Goal: Task Accomplishment & Management: Use online tool/utility

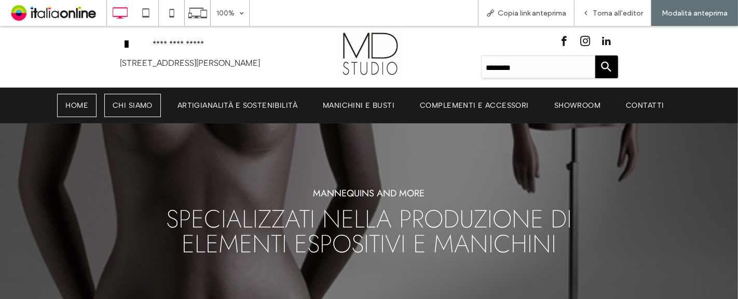
click at [127, 107] on span "CHI SIAMO" at bounding box center [133, 105] width 40 height 9
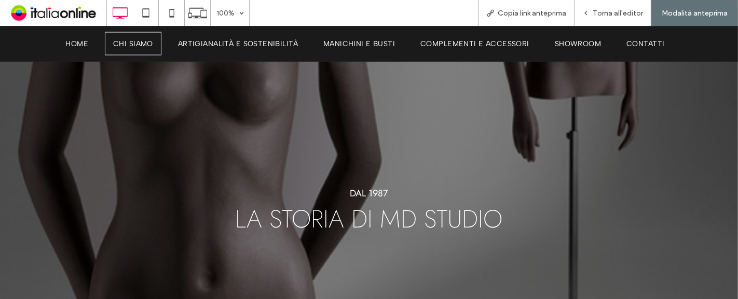
scroll to position [288, 0]
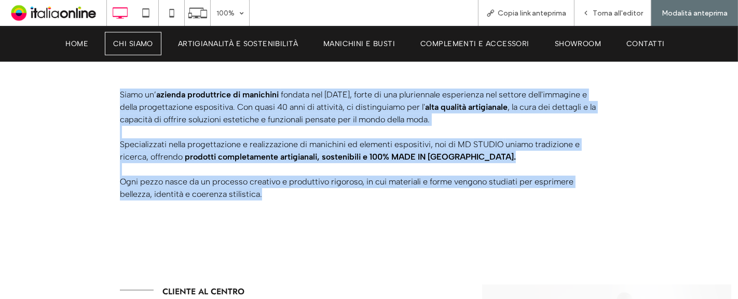
drag, startPoint x: 123, startPoint y: 92, endPoint x: 357, endPoint y: 196, distance: 255.9
click at [357, 196] on div "Siamo un’ azienda produttrice di manichini fondata nel [DATE], forte di una plu…" at bounding box center [369, 141] width 738 height 184
copy div "Siamo un’ azienda produttrice di manichini fondata nel [DATE], forte di una plu…"
click at [114, 109] on div "Siamo un’ azienda produttrice di manichini fondata nel [DATE], forte di una plu…" at bounding box center [369, 141] width 738 height 184
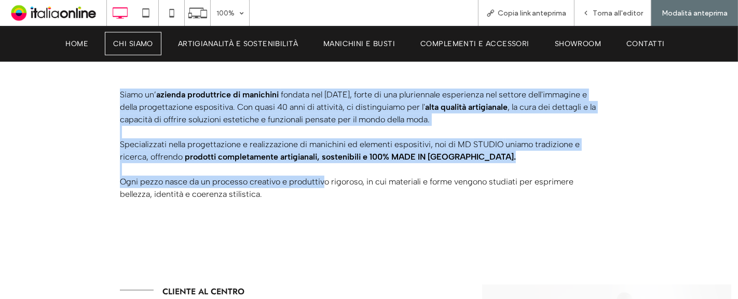
drag, startPoint x: 107, startPoint y: 89, endPoint x: 318, endPoint y: 186, distance: 232.5
click at [318, 186] on div "Siamo un’ azienda produttrice di manichini fondata nel [DATE], forte di una plu…" at bounding box center [369, 141] width 738 height 184
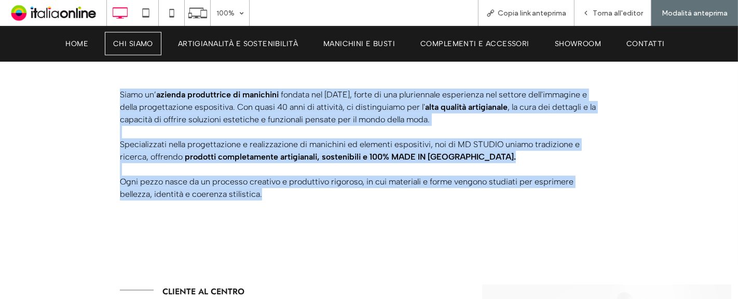
drag, startPoint x: 312, startPoint y: 192, endPoint x: 112, endPoint y: 82, distance: 228.2
click at [112, 82] on div "Siamo un’ azienda produttrice di manichini fondata nel [DATE], forte di una plu…" at bounding box center [369, 141] width 738 height 184
copy div "Siamo un’ azienda produttrice di manichini fondata nel [DATE], forte di una plu…"
click at [259, 124] on p "Siamo un’ azienda produttrice di manichini fondata nel [DATE], forte di una plu…" at bounding box center [358, 107] width 477 height 37
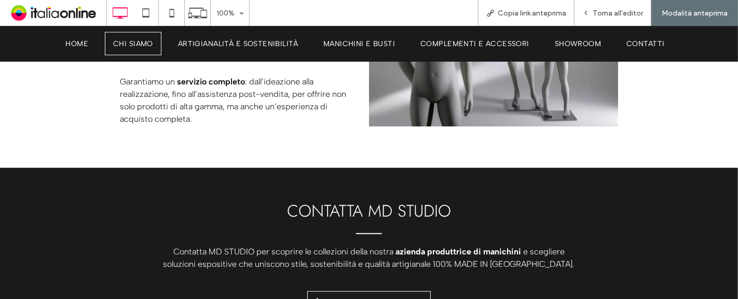
scroll to position [634, 0]
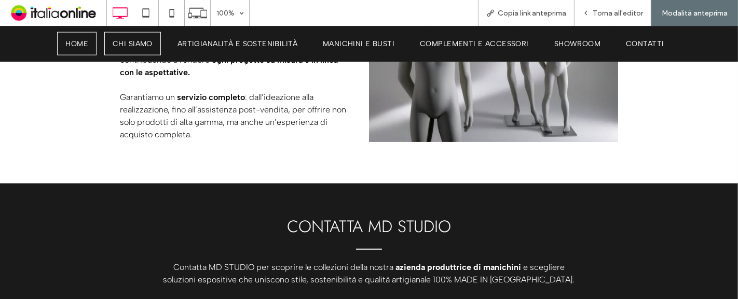
click at [80, 40] on span "HOME" at bounding box center [76, 43] width 23 height 9
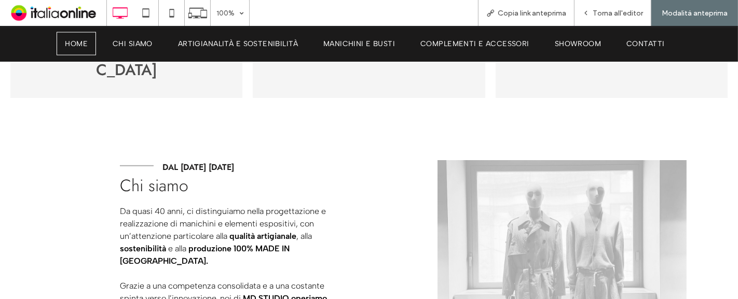
scroll to position [403, 0]
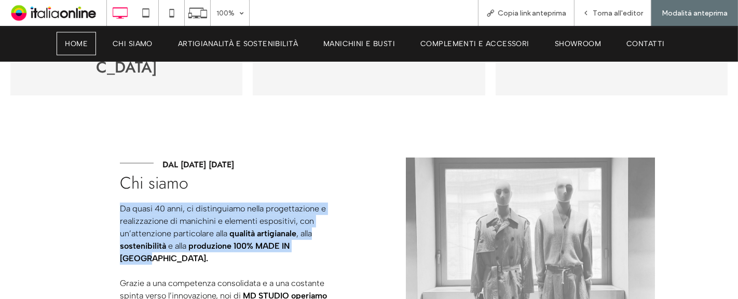
drag, startPoint x: 114, startPoint y: 163, endPoint x: 335, endPoint y: 204, distance: 224.7
click at [335, 204] on div "Click To Paste DAL [DATE] [DATE] Click To Paste Chi siamo Da quasi 40 anni, ci …" at bounding box center [369, 278] width 738 height 344
copy p "Da quasi 40 anni, ci distinguiamo nella progettazione e realizzazione di manich…"
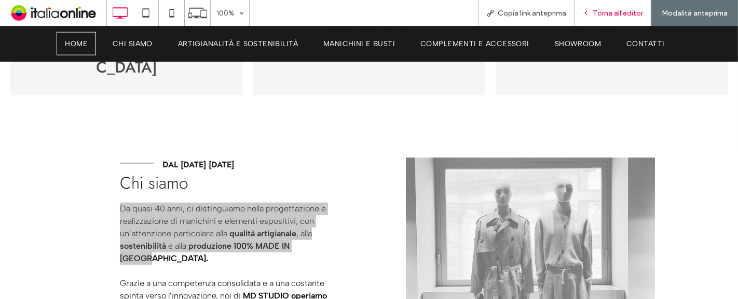
click at [603, 20] on div "Torna all'editor" at bounding box center [612, 13] width 77 height 26
click at [597, 10] on span "Torna all'editor" at bounding box center [617, 13] width 50 height 9
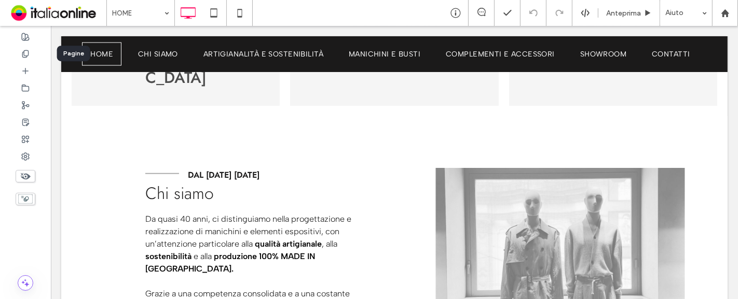
drag, startPoint x: 31, startPoint y: 54, endPoint x: 58, endPoint y: 59, distance: 27.3
click at [31, 54] on div at bounding box center [25, 53] width 51 height 17
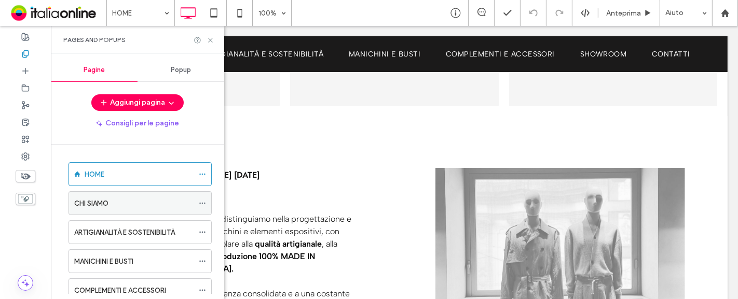
click at [203, 203] on icon at bounding box center [202, 203] width 7 height 7
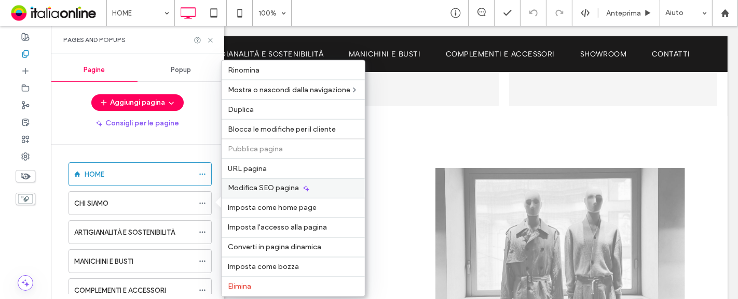
click at [244, 184] on span "Modifica SEO pagina" at bounding box center [263, 188] width 71 height 9
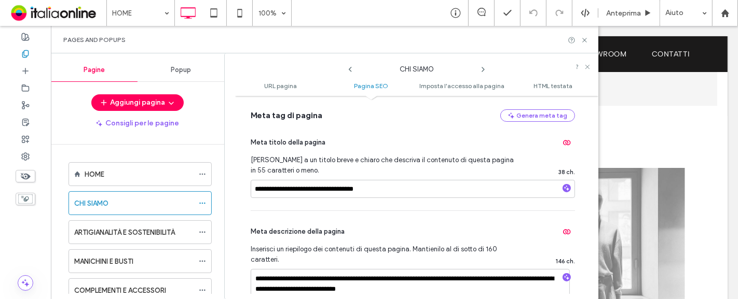
scroll to position [288, 0]
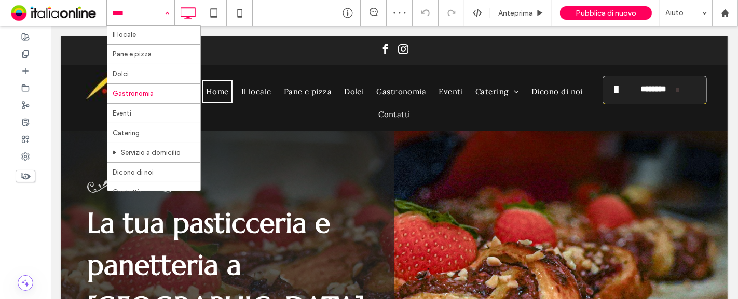
scroll to position [32, 0]
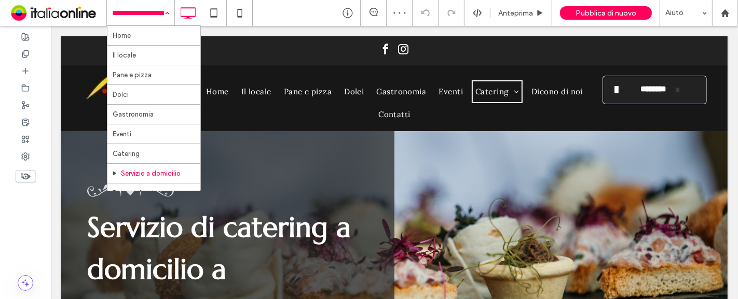
click at [171, 13] on div "Home Il locale Pane e pizza Dolci Gastronomia Eventi Catering Servizio a domici…" at bounding box center [140, 13] width 67 height 26
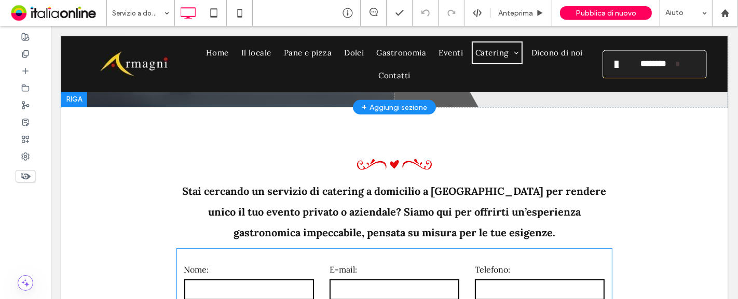
scroll to position [461, 0]
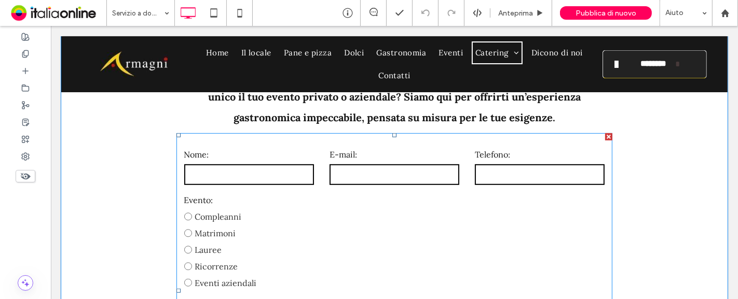
click at [308, 225] on label "Matrimoni" at bounding box center [249, 233] width 130 height 17
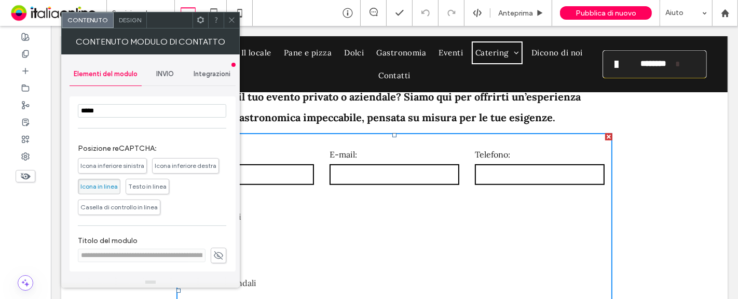
scroll to position [234, 0]
click at [162, 80] on div "INVIO" at bounding box center [165, 74] width 47 height 23
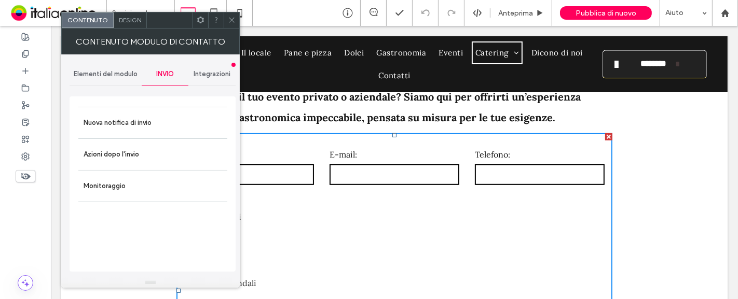
click at [109, 79] on div "Elementi del modulo" at bounding box center [106, 74] width 72 height 23
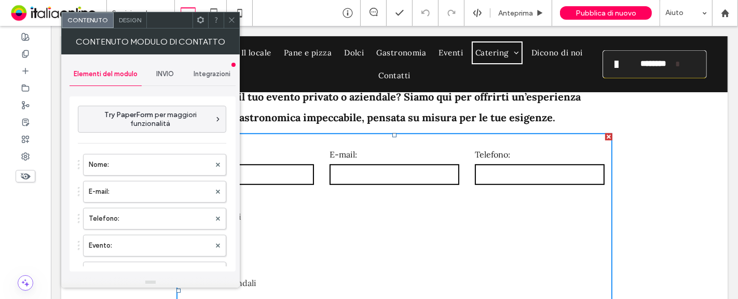
click at [176, 80] on div "INVIO" at bounding box center [165, 74] width 47 height 23
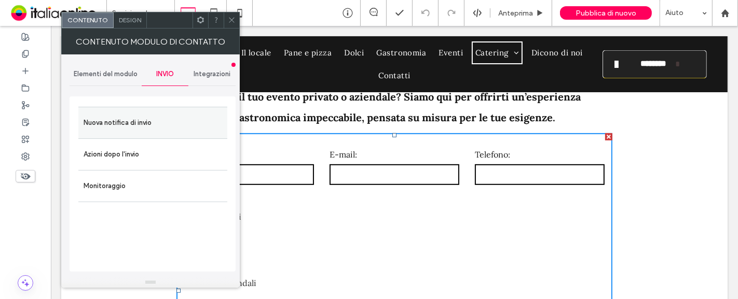
click at [155, 108] on div "Nuova notifica di invio" at bounding box center [152, 123] width 149 height 32
click at [128, 128] on label "Nuova notifica di invio" at bounding box center [153, 123] width 138 height 21
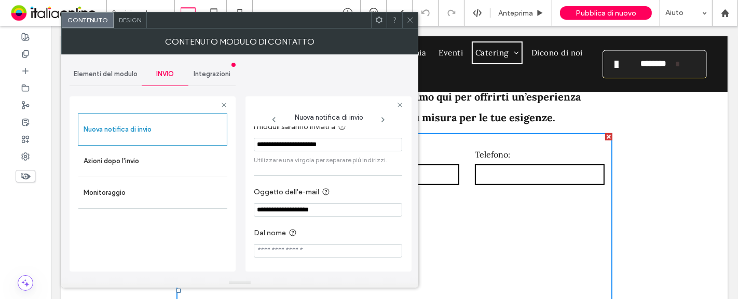
scroll to position [12, 0]
drag, startPoint x: 345, startPoint y: 212, endPoint x: 247, endPoint y: 217, distance: 98.2
click at [247, 217] on div "**********" at bounding box center [328, 183] width 166 height 175
click at [280, 206] on input "**********" at bounding box center [328, 208] width 148 height 13
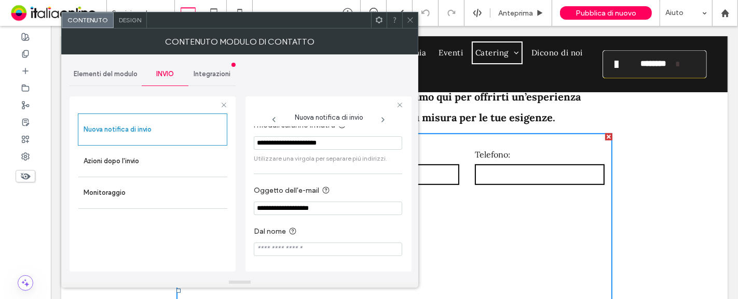
click at [280, 206] on input "**********" at bounding box center [328, 208] width 148 height 13
click at [356, 207] on input "**********" at bounding box center [328, 208] width 148 height 13
click at [370, 208] on input "**********" at bounding box center [328, 208] width 148 height 13
drag, startPoint x: 339, startPoint y: 209, endPoint x: 240, endPoint y: 217, distance: 99.4
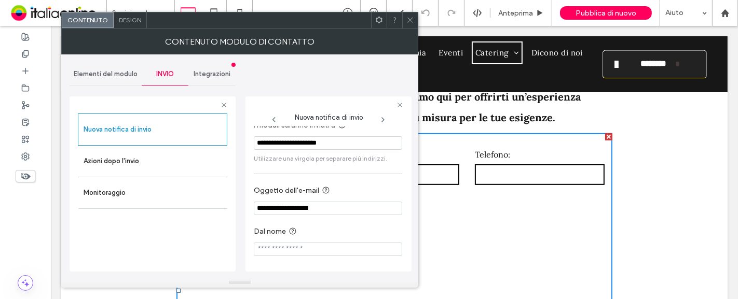
click at [240, 217] on div "**********" at bounding box center [240, 165] width 340 height 223
click at [291, 206] on input "**********" at bounding box center [328, 208] width 148 height 13
click at [268, 208] on input "**********" at bounding box center [328, 208] width 148 height 13
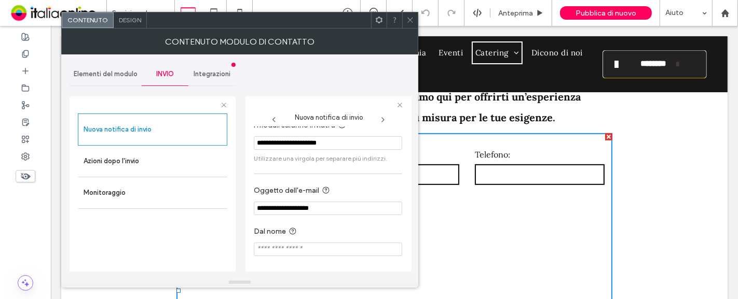
click at [348, 213] on input "**********" at bounding box center [328, 208] width 148 height 13
drag, startPoint x: 320, startPoint y: 209, endPoint x: 229, endPoint y: 209, distance: 90.8
click at [229, 209] on div "**********" at bounding box center [153, 182] width 166 height 189
click at [404, 21] on div at bounding box center [410, 20] width 16 height 16
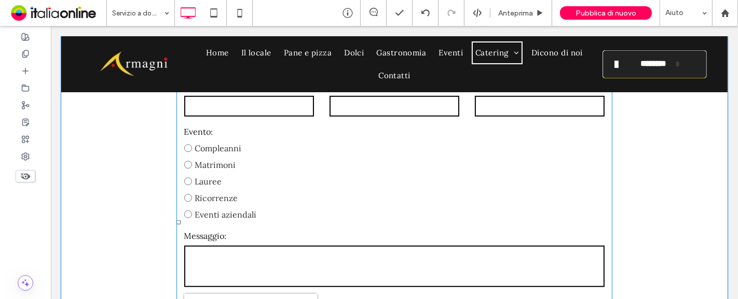
scroll to position [519, 0]
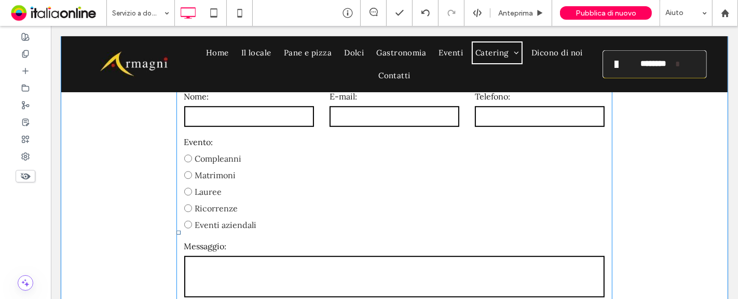
click at [394, 171] on form "Nome: E-mail: Telefono: Evento: Compleanni Matrimoni Lauree Ricorrenze Eventi a…" at bounding box center [394, 232] width 436 height 315
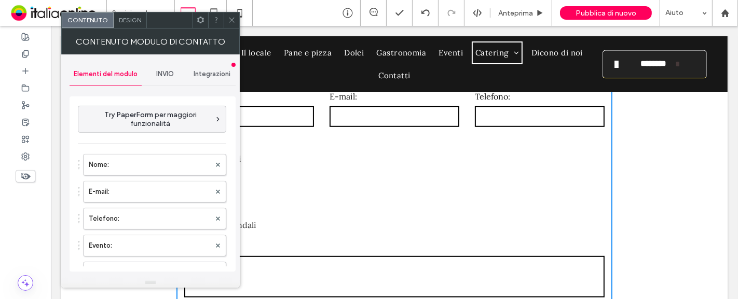
click at [128, 25] on div "Design" at bounding box center [130, 20] width 33 height 16
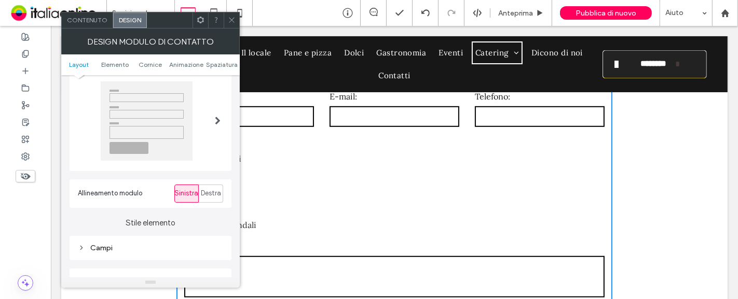
scroll to position [58, 0]
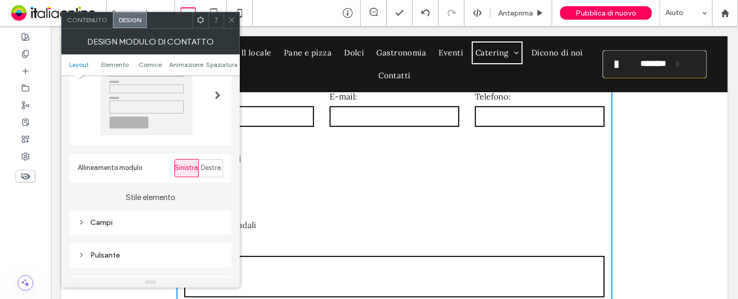
click at [86, 20] on span "Contenuto" at bounding box center [87, 20] width 40 height 8
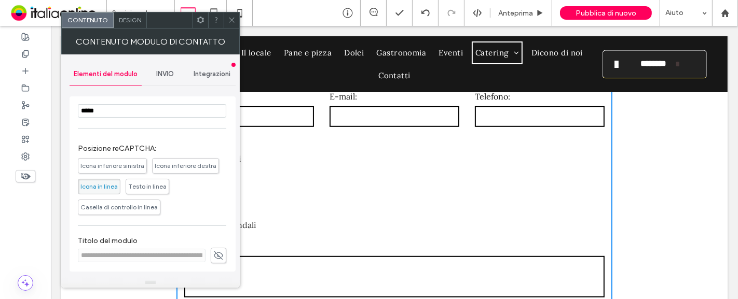
scroll to position [234, 0]
click at [122, 23] on span "Design" at bounding box center [130, 20] width 22 height 8
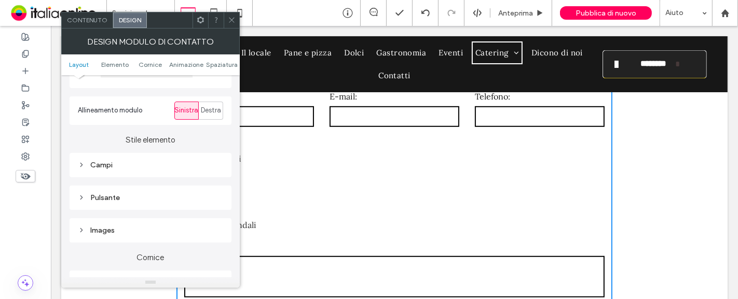
scroll to position [0, 0]
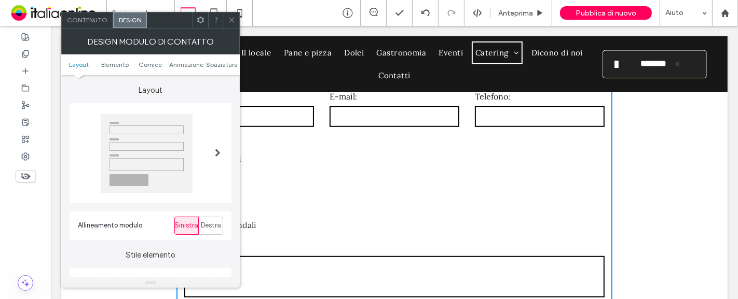
click at [76, 27] on div "Contenuto" at bounding box center [87, 20] width 51 height 16
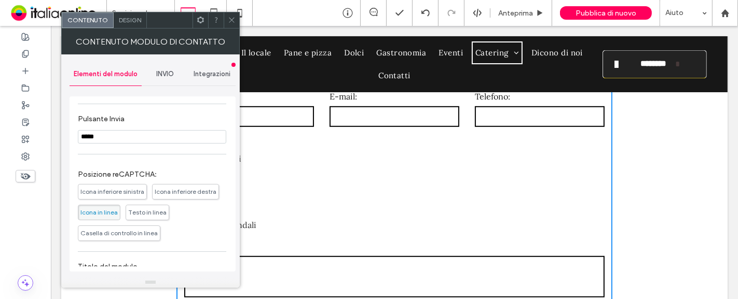
scroll to position [234, 0]
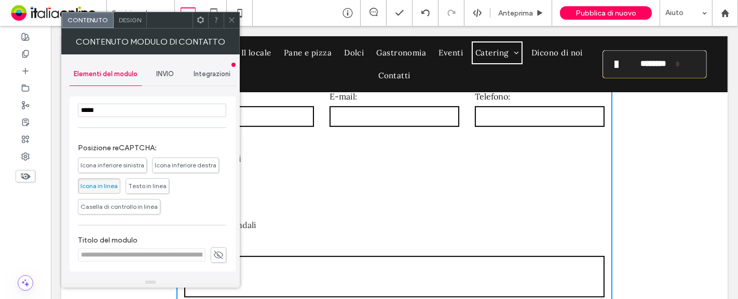
click at [200, 76] on span "Integrazioni" at bounding box center [211, 74] width 37 height 8
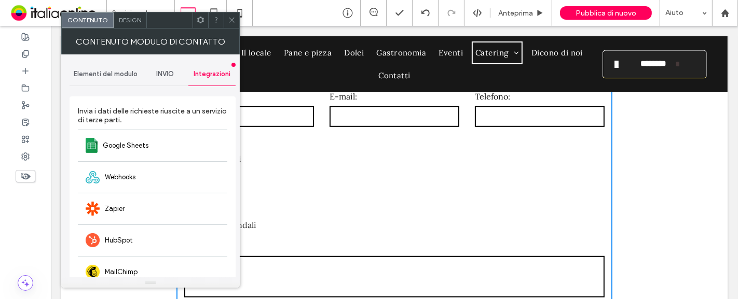
click at [169, 75] on span "INVIO" at bounding box center [165, 74] width 18 height 8
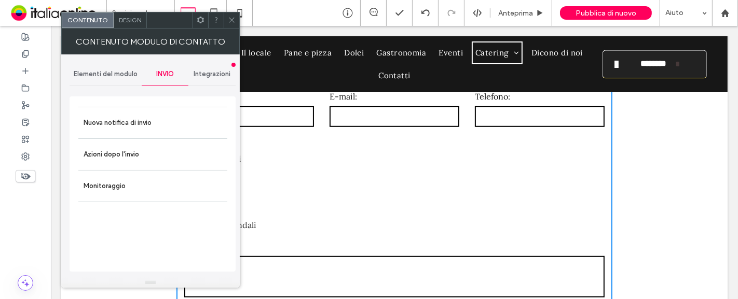
click at [112, 75] on span "Elementi del modulo" at bounding box center [106, 74] width 64 height 8
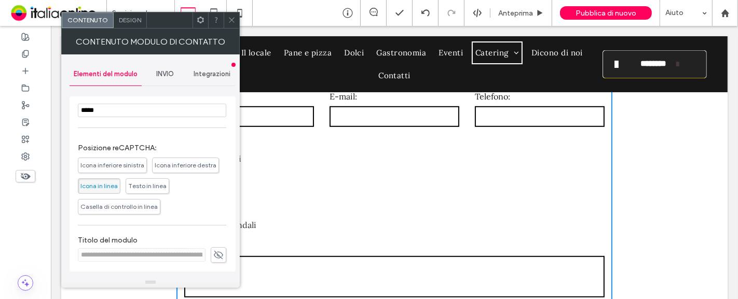
click at [133, 23] on span "Design" at bounding box center [130, 20] width 22 height 8
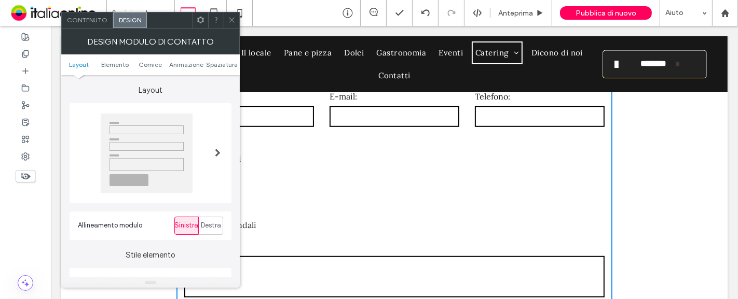
click at [227, 23] on div at bounding box center [232, 20] width 16 height 16
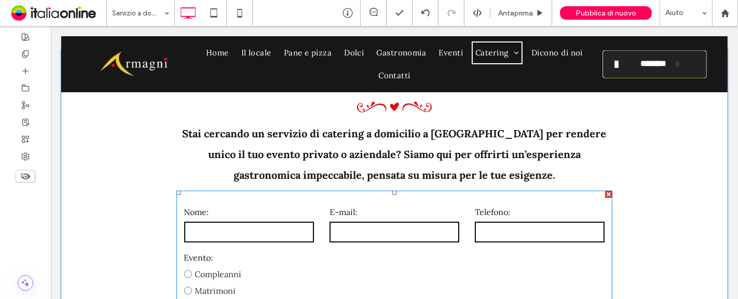
scroll to position [461, 0]
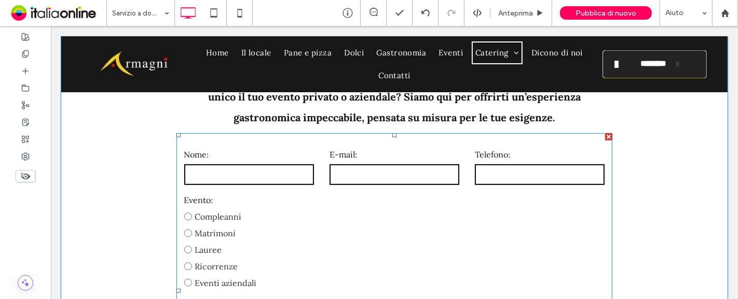
click at [280, 225] on label "Matrimoni" at bounding box center [249, 233] width 130 height 17
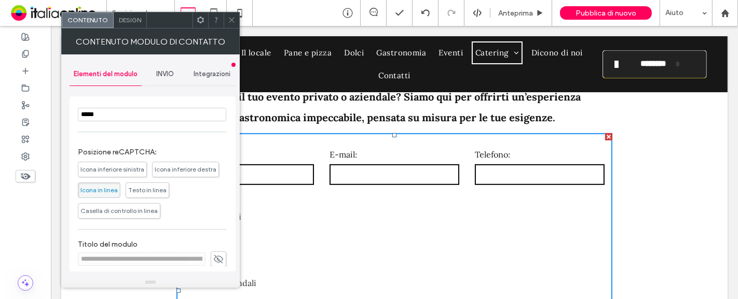
scroll to position [234, 0]
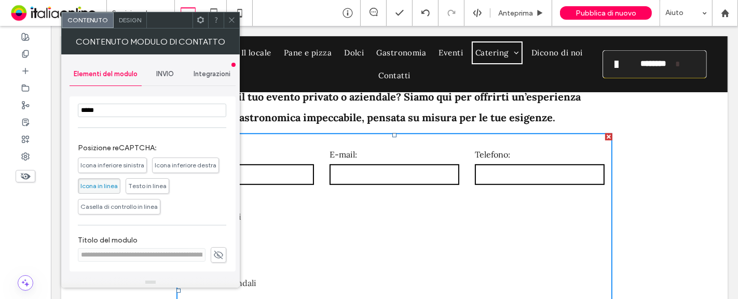
click at [170, 75] on span "INVIO" at bounding box center [165, 74] width 18 height 8
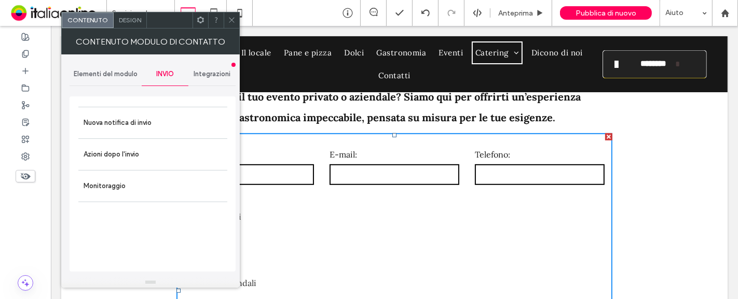
click at [131, 25] on div "Design" at bounding box center [130, 20] width 33 height 16
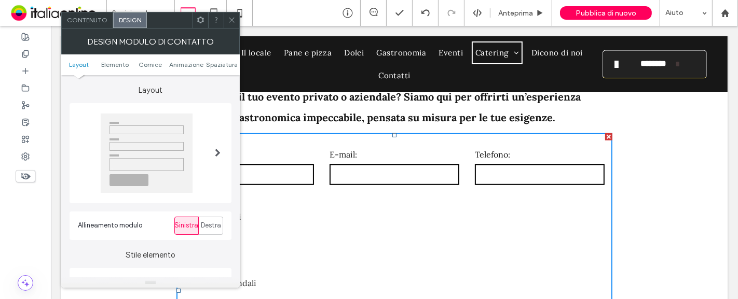
click at [95, 26] on div "Contenuto" at bounding box center [87, 20] width 51 height 16
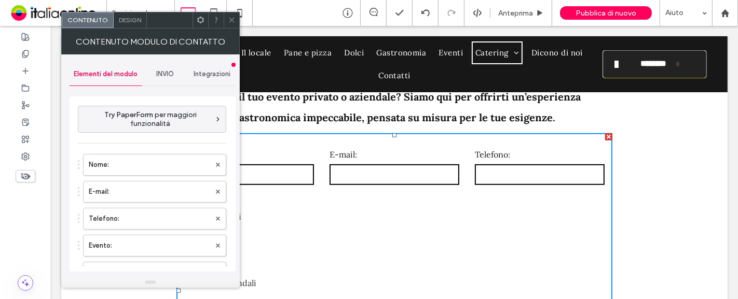
click at [124, 20] on span "Design" at bounding box center [130, 20] width 22 height 8
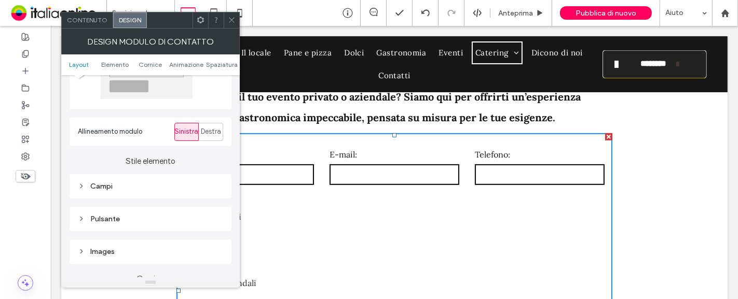
scroll to position [173, 0]
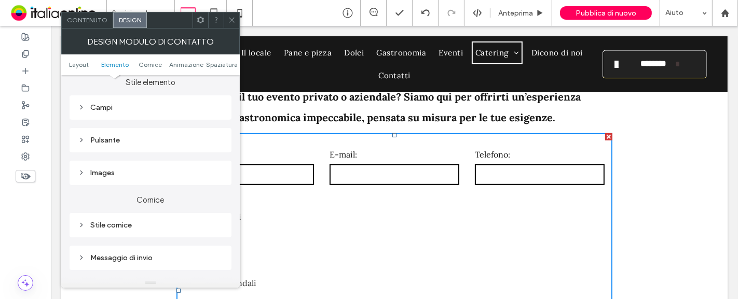
click at [92, 25] on div "Contenuto" at bounding box center [87, 20] width 51 height 16
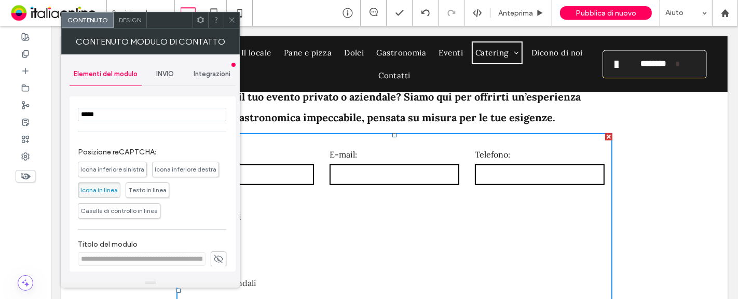
scroll to position [234, 0]
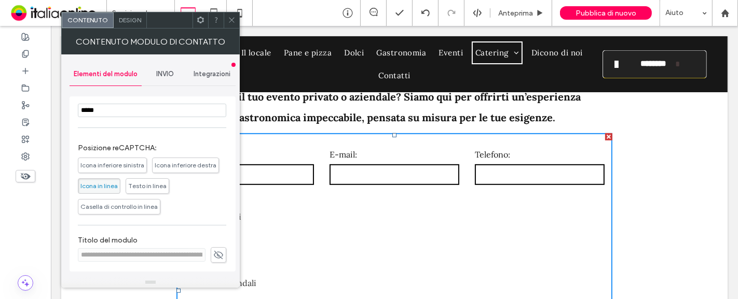
click at [126, 21] on span "Design" at bounding box center [130, 20] width 22 height 8
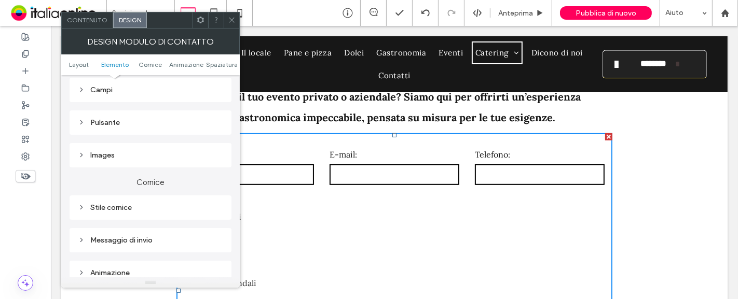
scroll to position [173, 0]
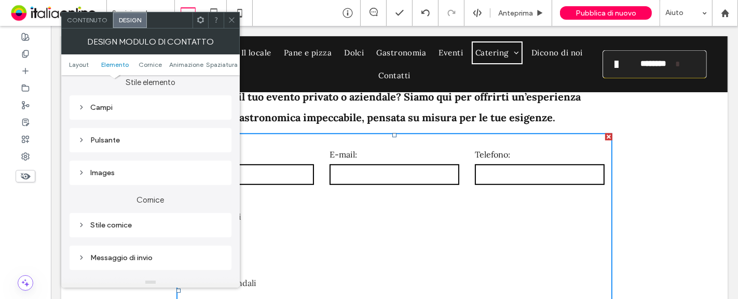
click at [139, 113] on div "Campi" at bounding box center [150, 108] width 145 height 14
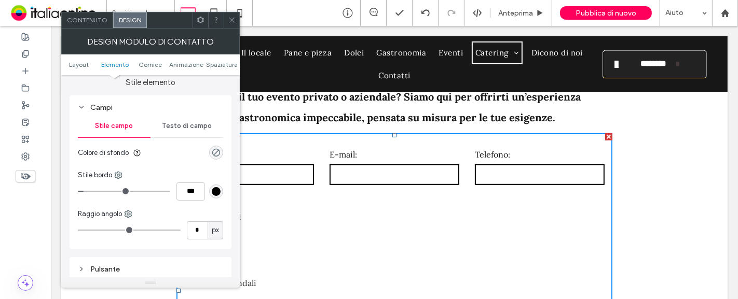
drag, startPoint x: 230, startPoint y: 23, endPoint x: 239, endPoint y: 26, distance: 9.1
click at [231, 23] on icon at bounding box center [232, 20] width 8 height 8
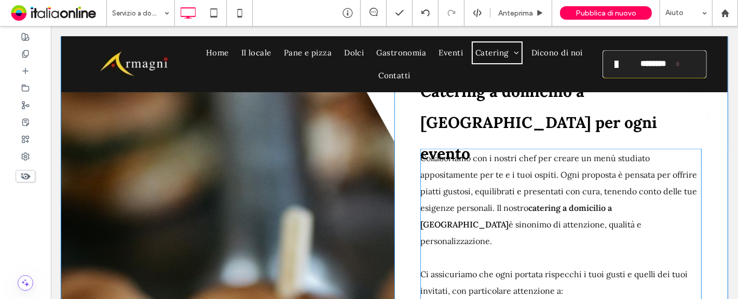
scroll to position [1325, 0]
